Goal: Transaction & Acquisition: Obtain resource

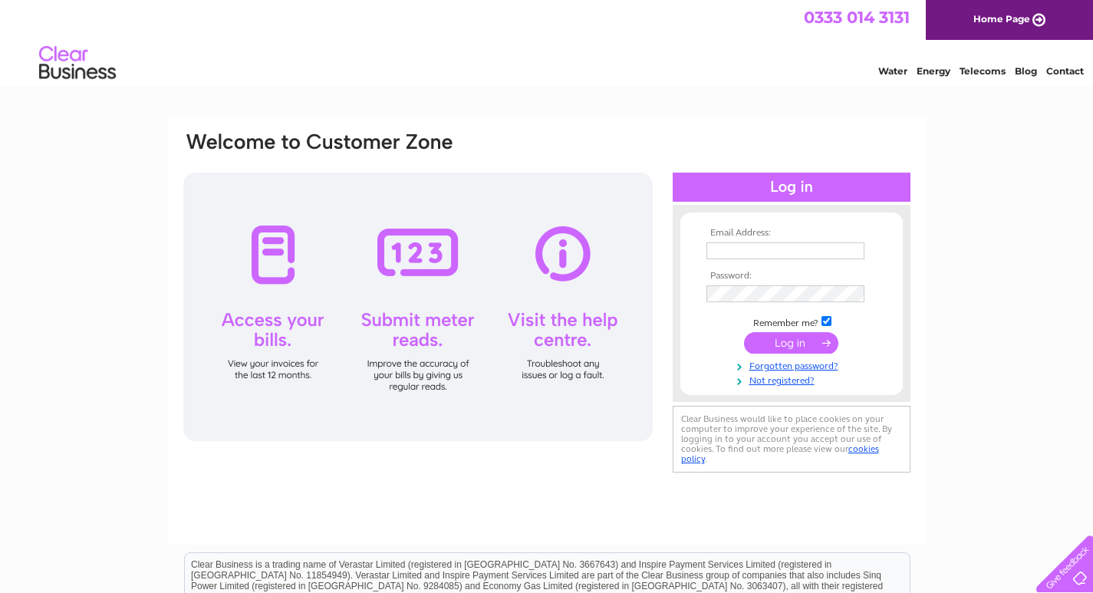
type input "[EMAIL_ADDRESS][DOMAIN_NAME]"
click at [776, 338] on input "submit" at bounding box center [791, 342] width 94 height 21
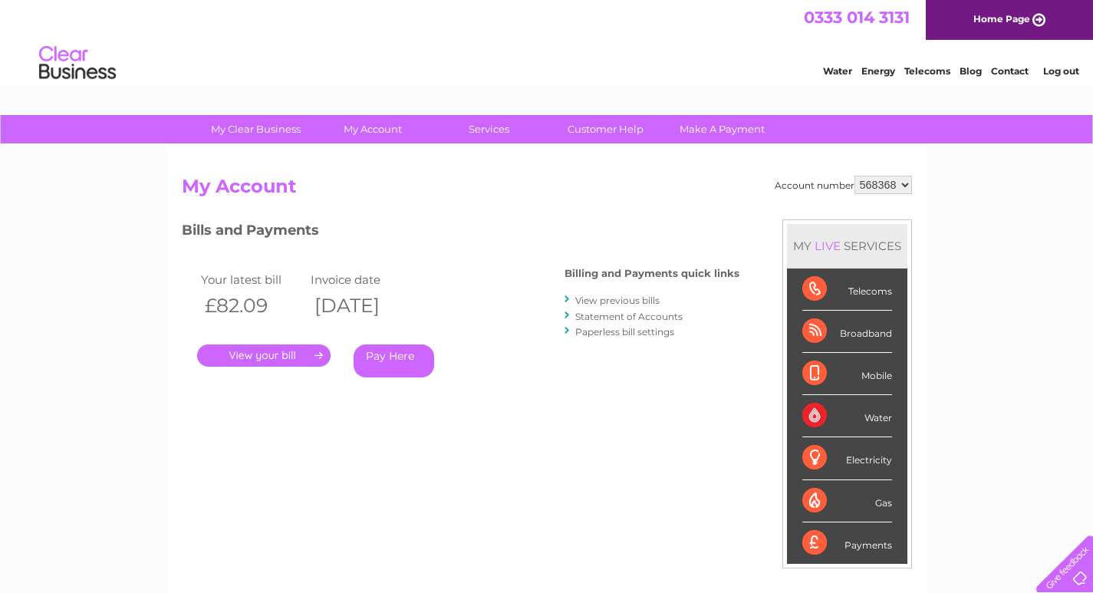
click at [233, 356] on link "." at bounding box center [263, 355] width 133 height 22
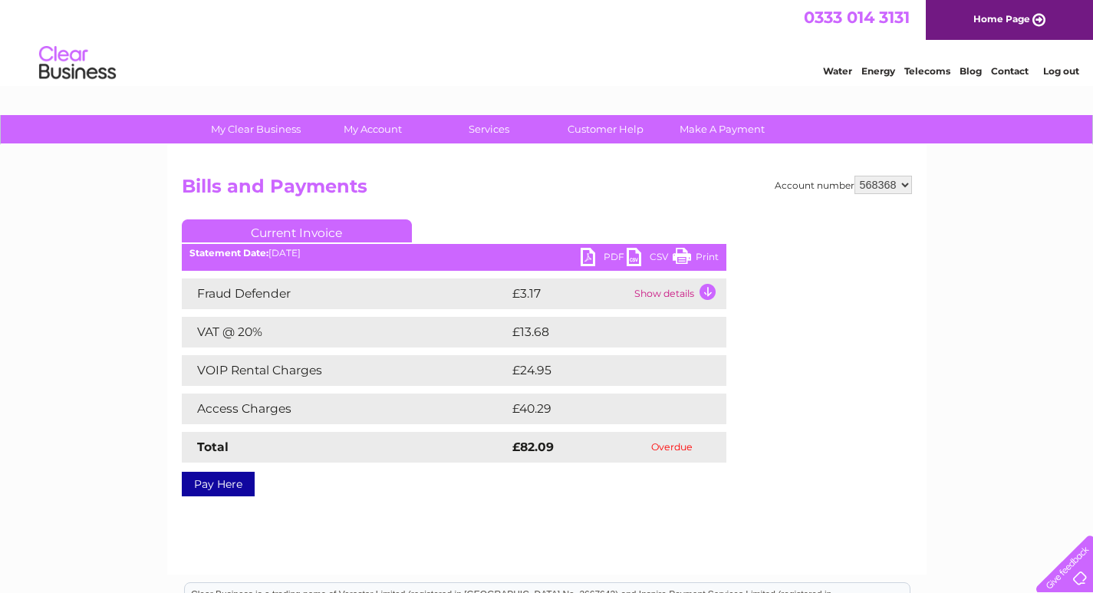
click at [593, 255] on link "PDF" at bounding box center [604, 259] width 46 height 22
click at [588, 258] on link "PDF" at bounding box center [604, 259] width 46 height 22
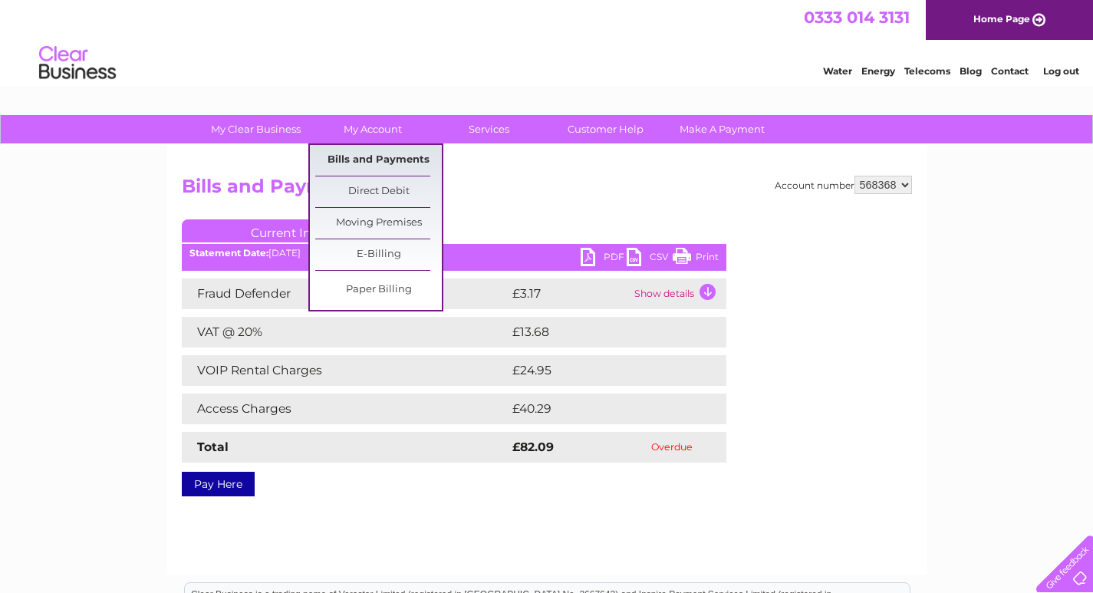
click at [374, 156] on link "Bills and Payments" at bounding box center [378, 160] width 127 height 31
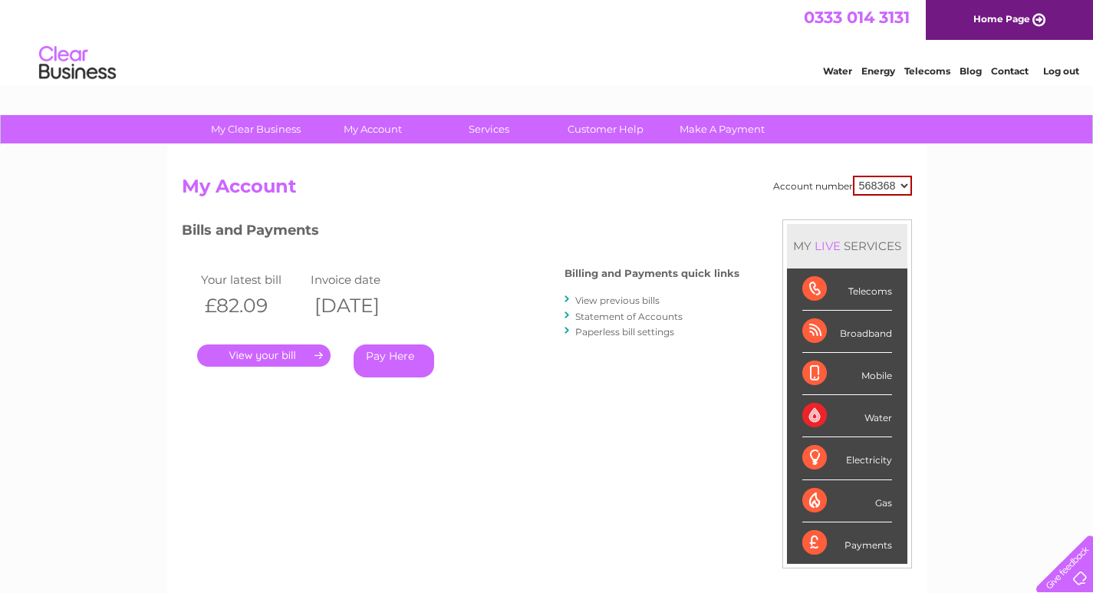
click at [598, 301] on link "View previous bills" at bounding box center [617, 301] width 84 height 12
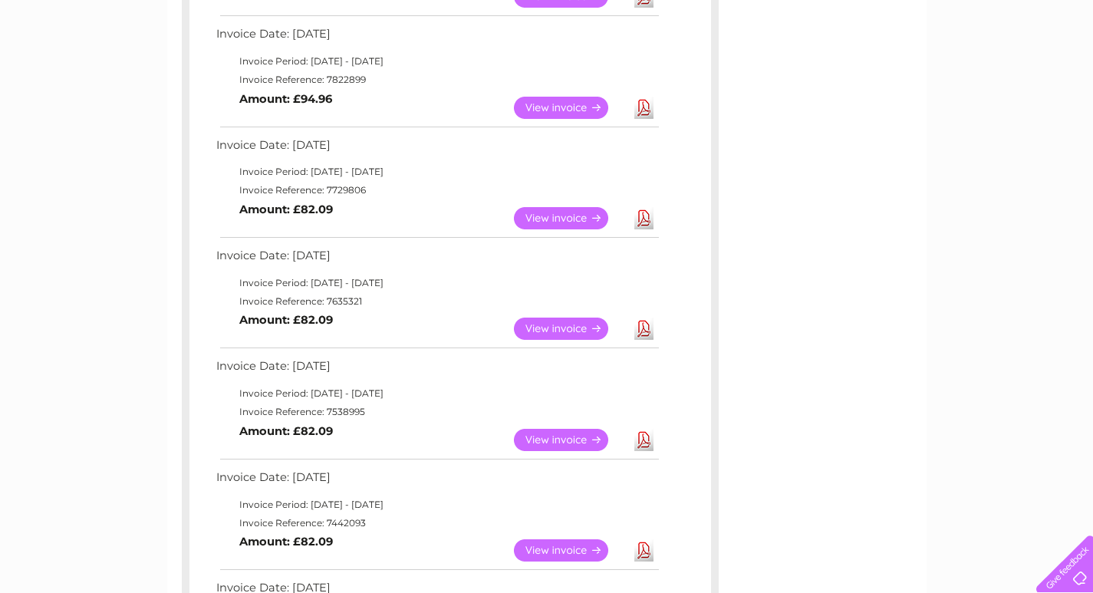
scroll to position [537, 0]
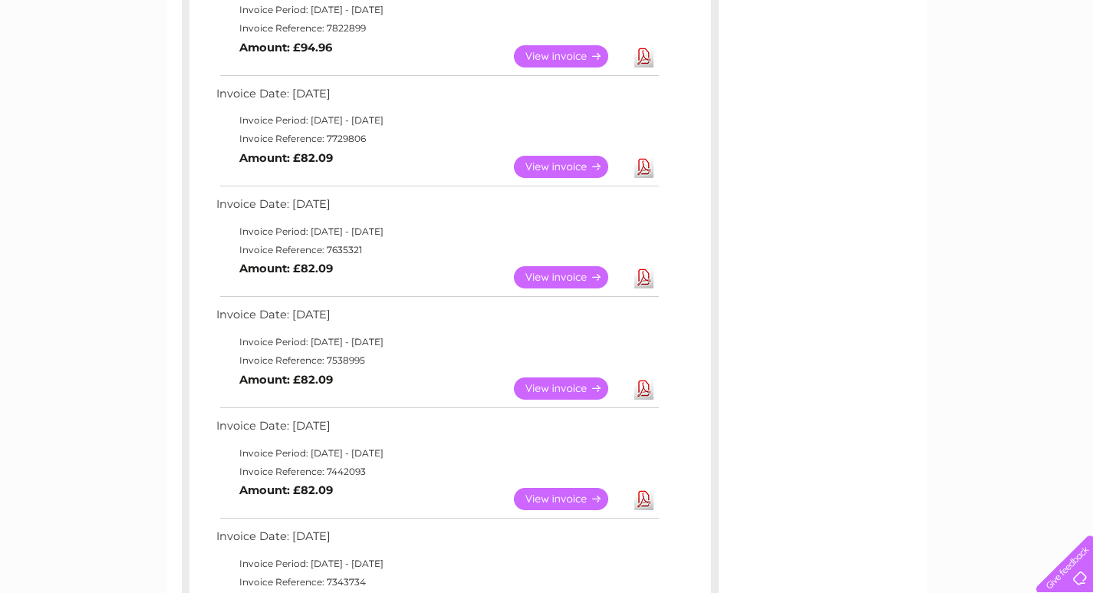
click at [582, 383] on link "View" at bounding box center [570, 388] width 113 height 22
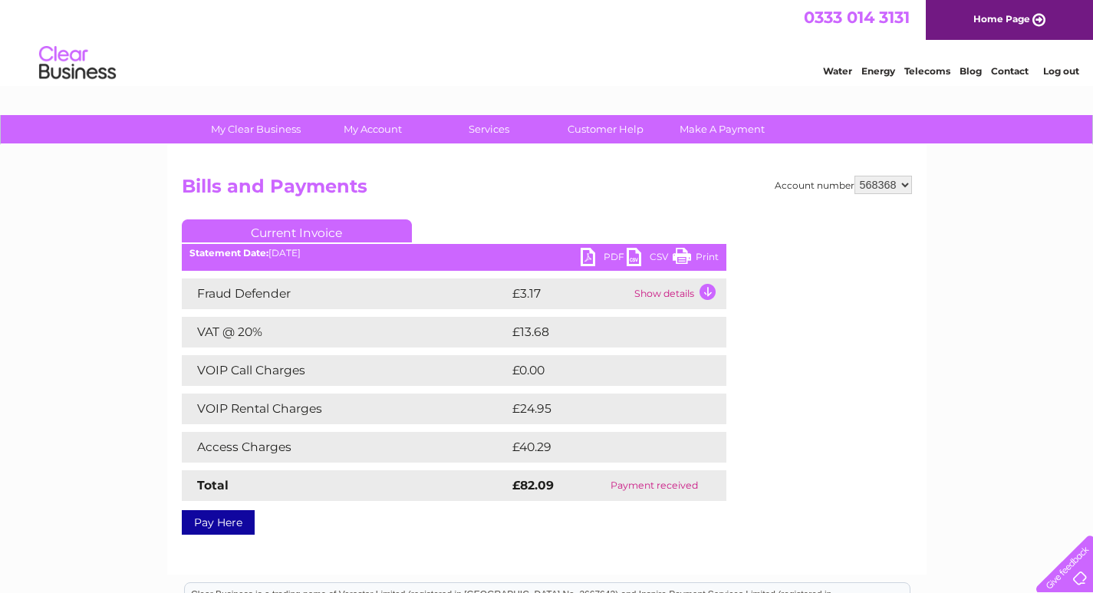
click at [587, 252] on link "PDF" at bounding box center [604, 259] width 46 height 22
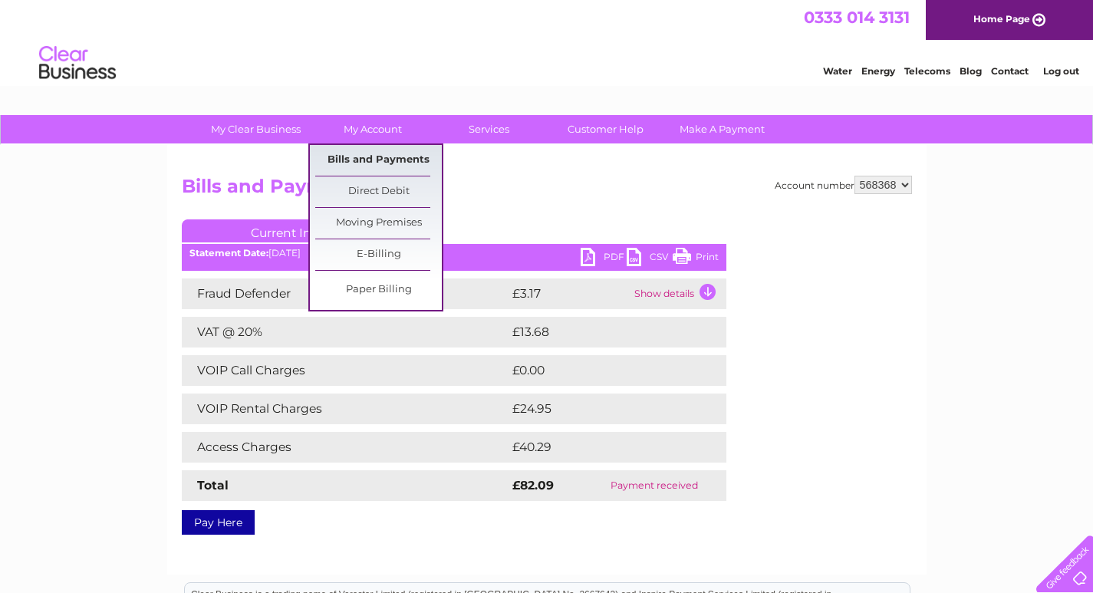
click at [369, 161] on link "Bills and Payments" at bounding box center [378, 160] width 127 height 31
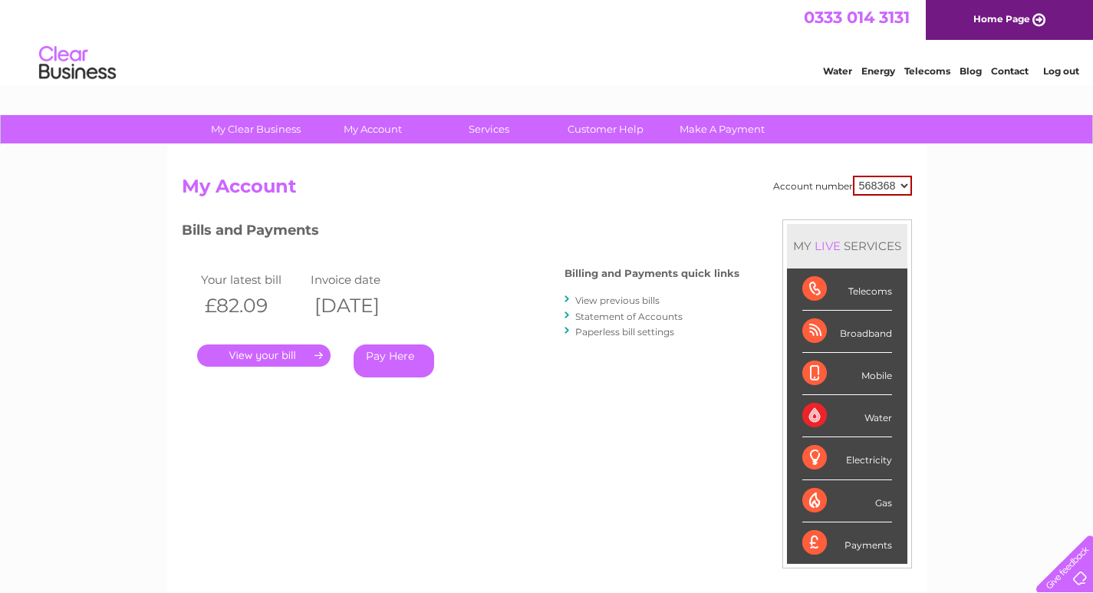
click at [268, 355] on link "." at bounding box center [263, 355] width 133 height 22
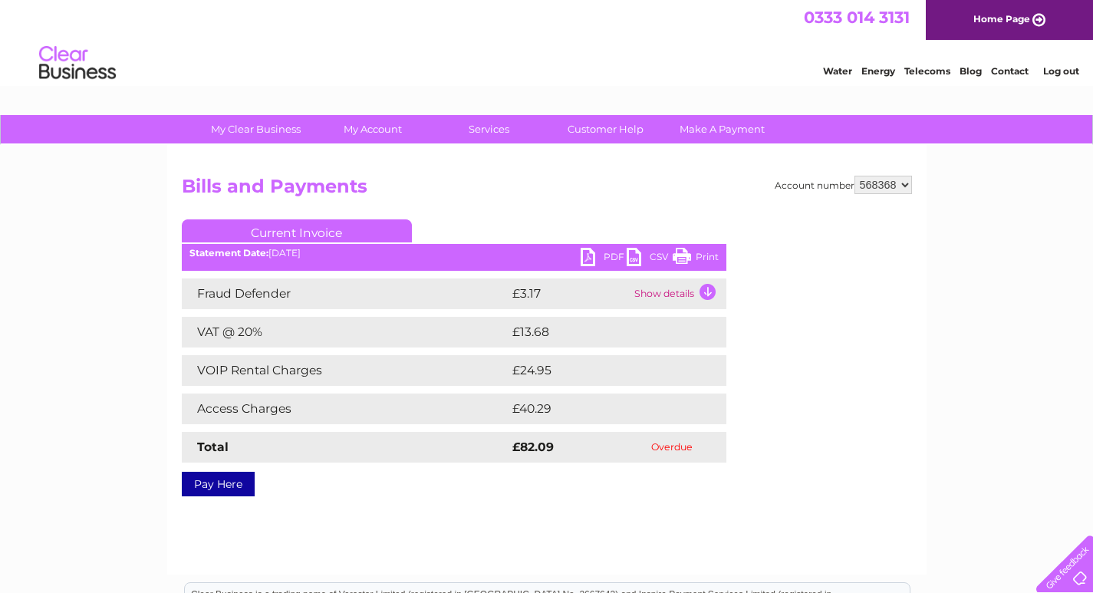
click at [710, 289] on td "Show details" at bounding box center [679, 293] width 96 height 31
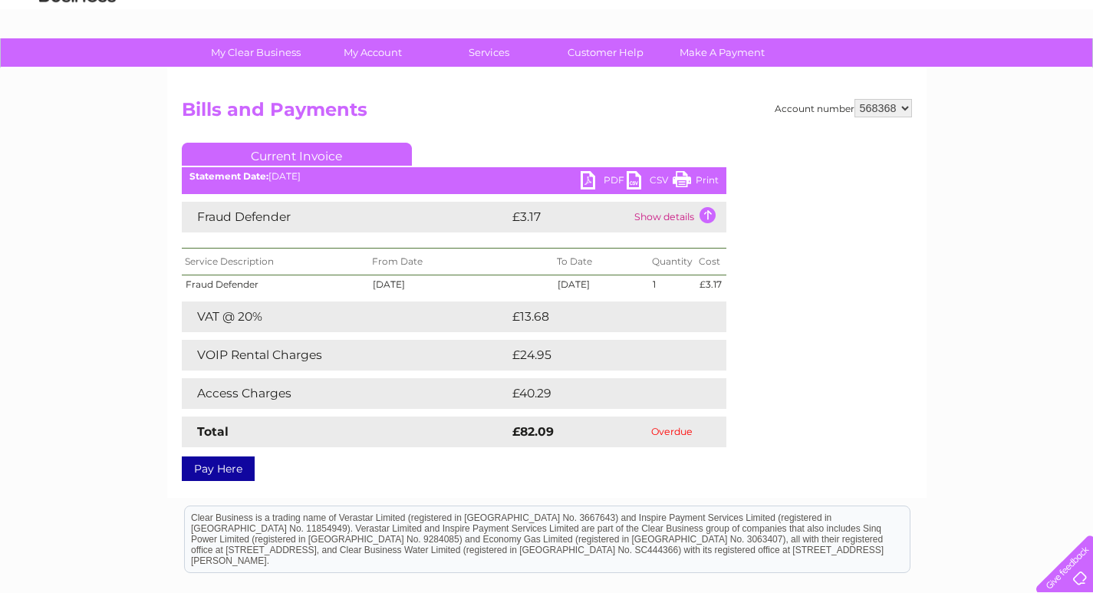
scroll to position [153, 0]
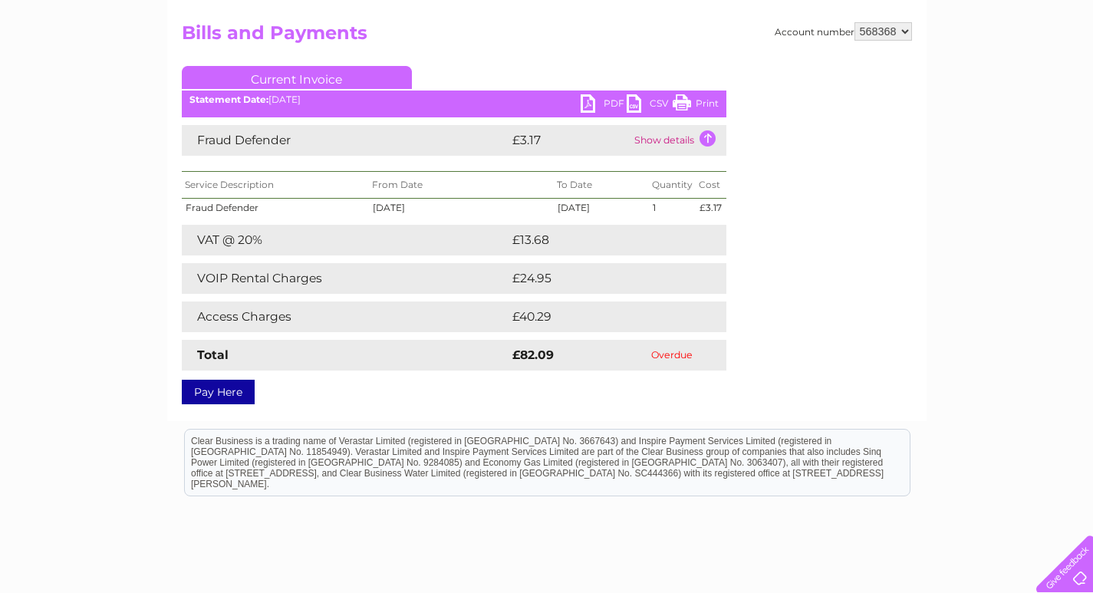
click at [587, 103] on link "PDF" at bounding box center [604, 105] width 46 height 22
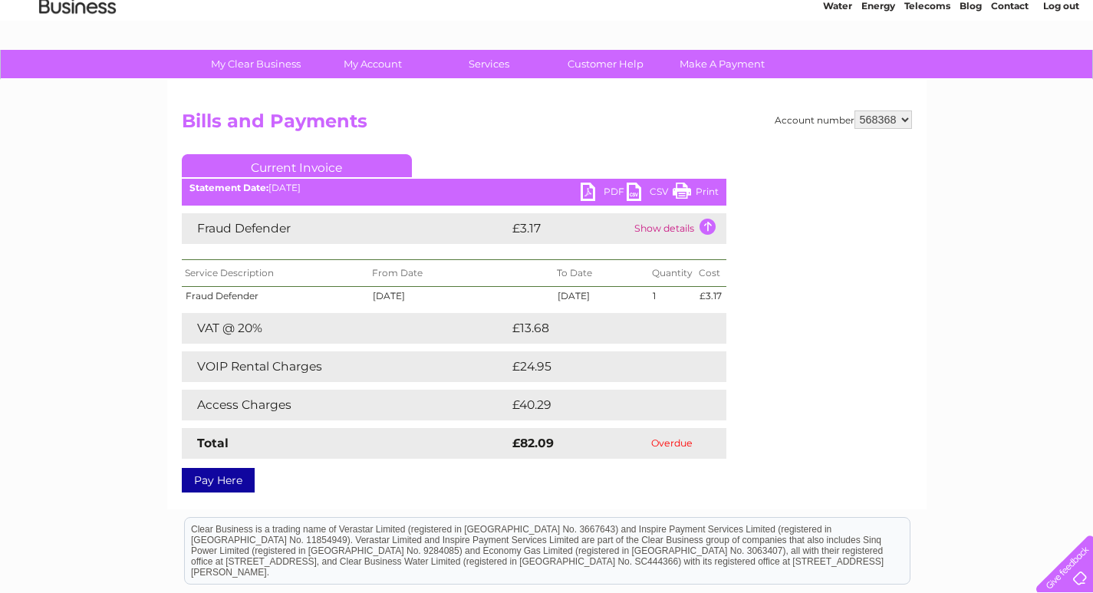
scroll to position [0, 0]
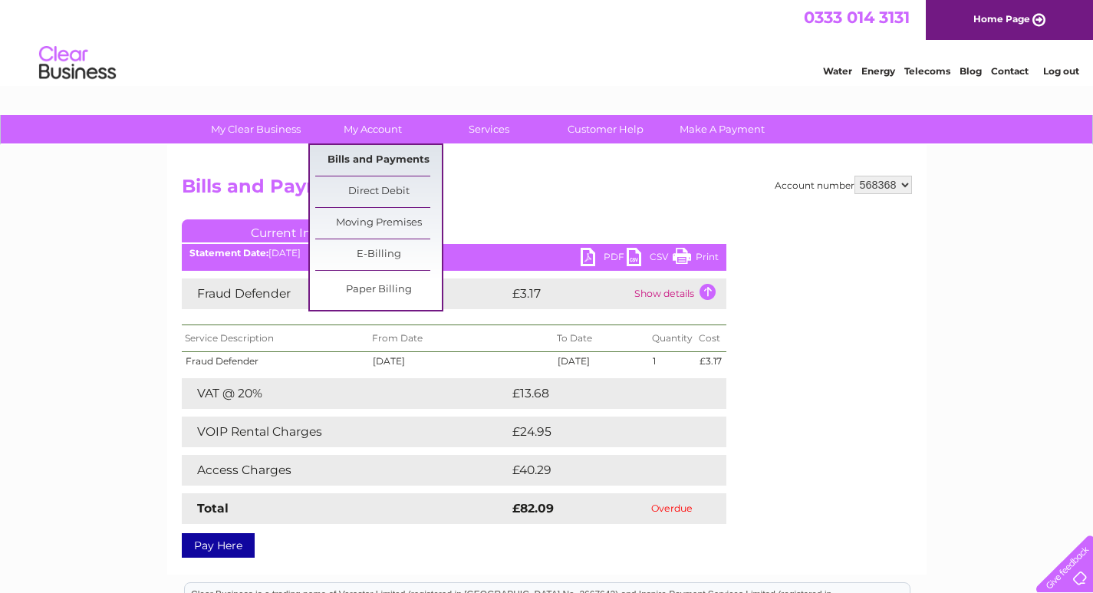
click at [371, 156] on link "Bills and Payments" at bounding box center [378, 160] width 127 height 31
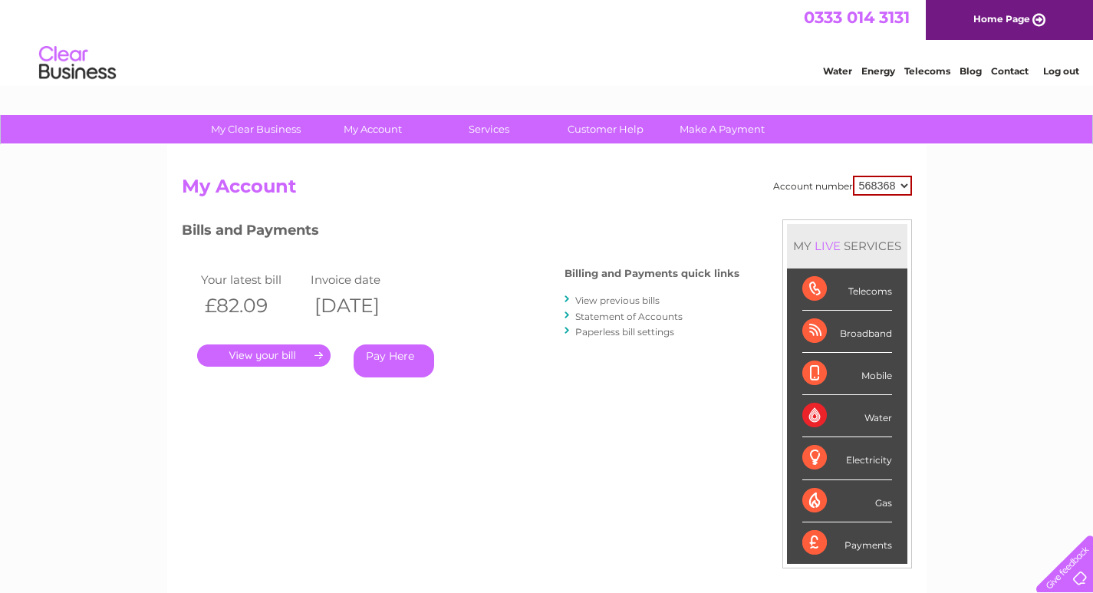
click at [576, 298] on link "View previous bills" at bounding box center [617, 301] width 84 height 12
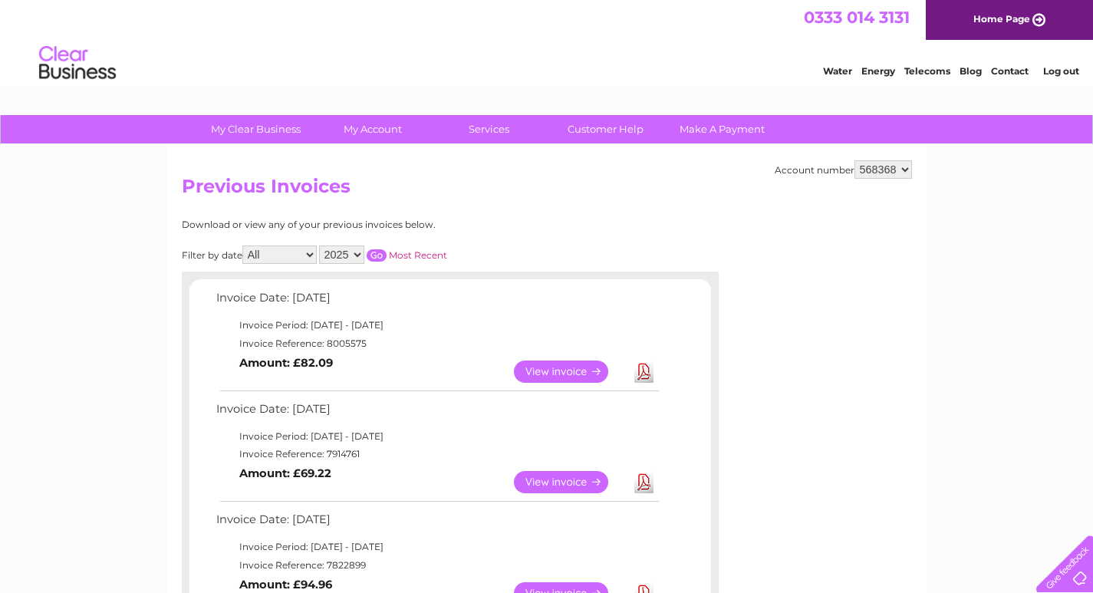
click at [547, 481] on link "View" at bounding box center [570, 482] width 113 height 22
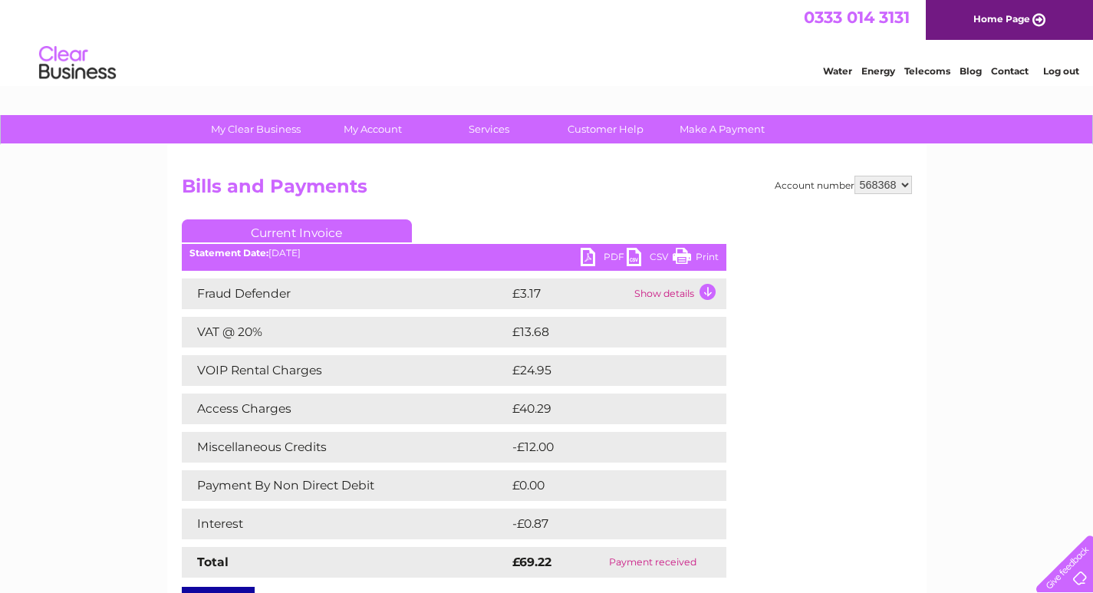
scroll to position [77, 0]
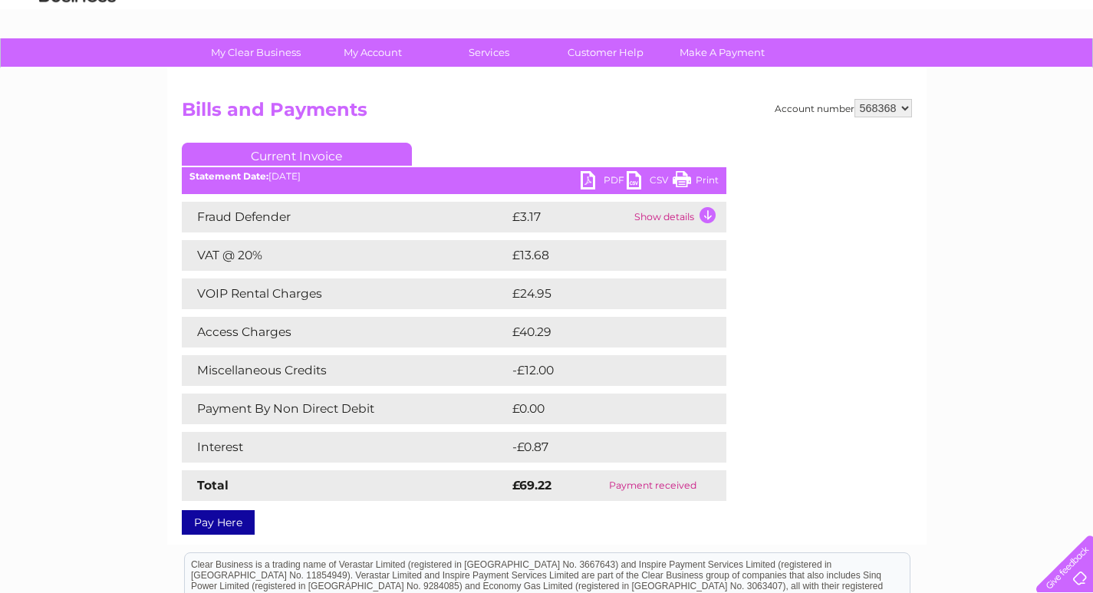
click at [683, 179] on link "Print" at bounding box center [696, 182] width 46 height 22
